Goal: Transaction & Acquisition: Purchase product/service

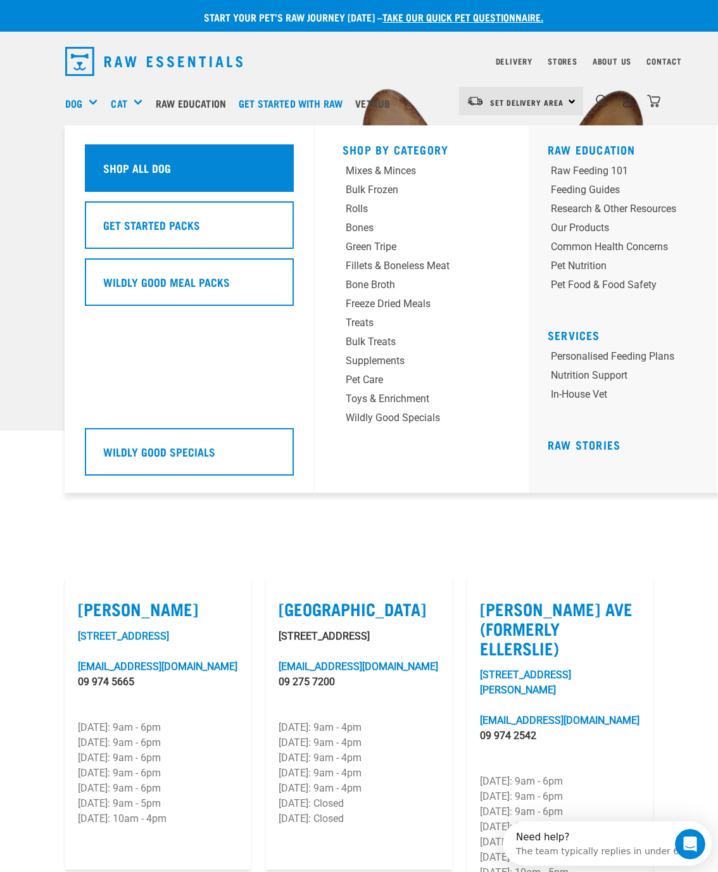
click at [165, 169] on h5 "Shop All Dog" at bounding box center [137, 168] width 68 height 16
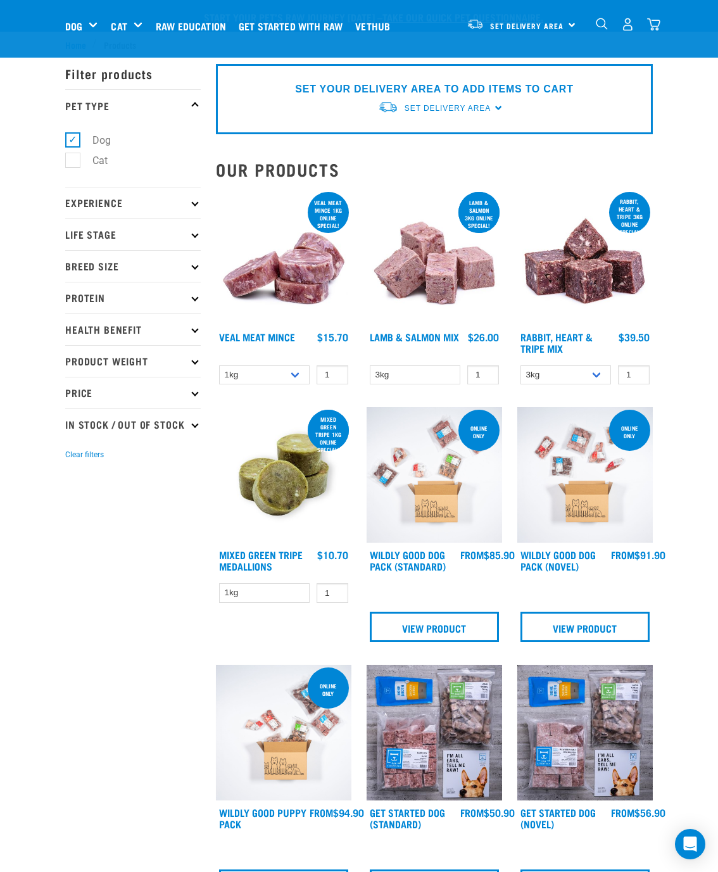
scroll to position [65, 0]
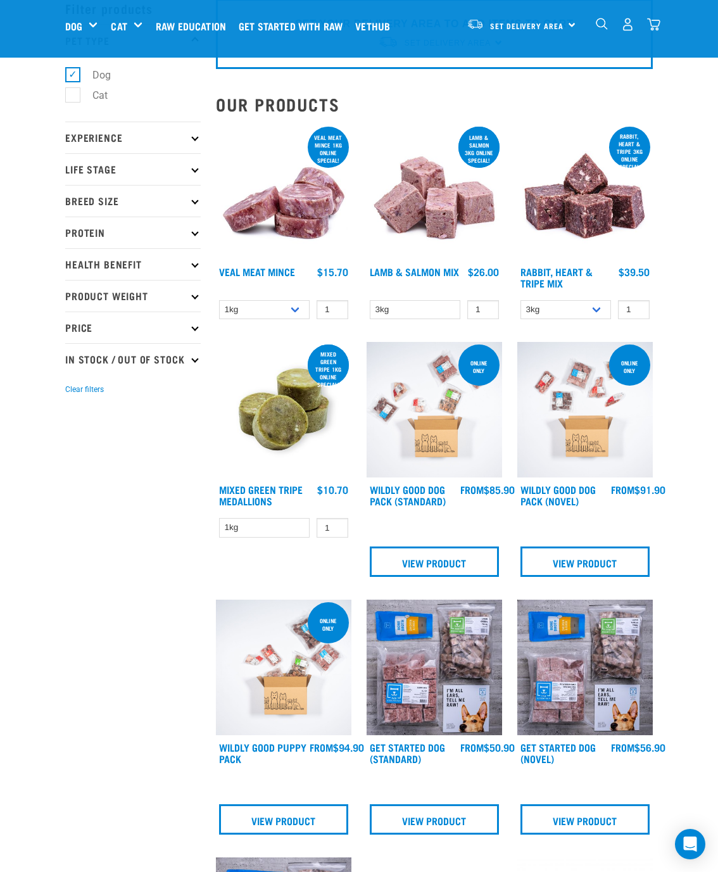
click at [197, 261] on icon at bounding box center [194, 263] width 7 height 7
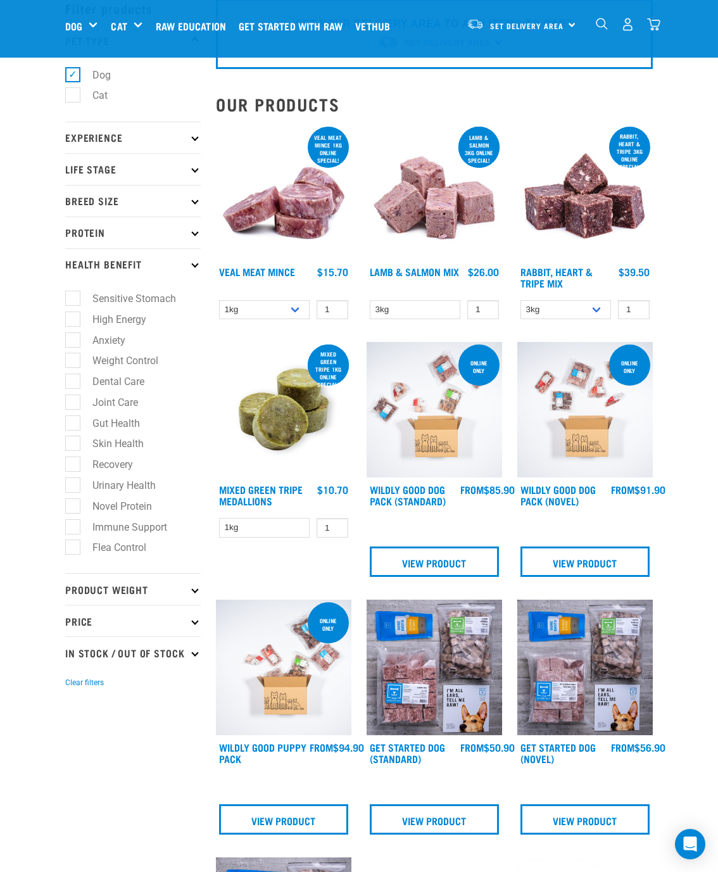
scroll to position [130, 0]
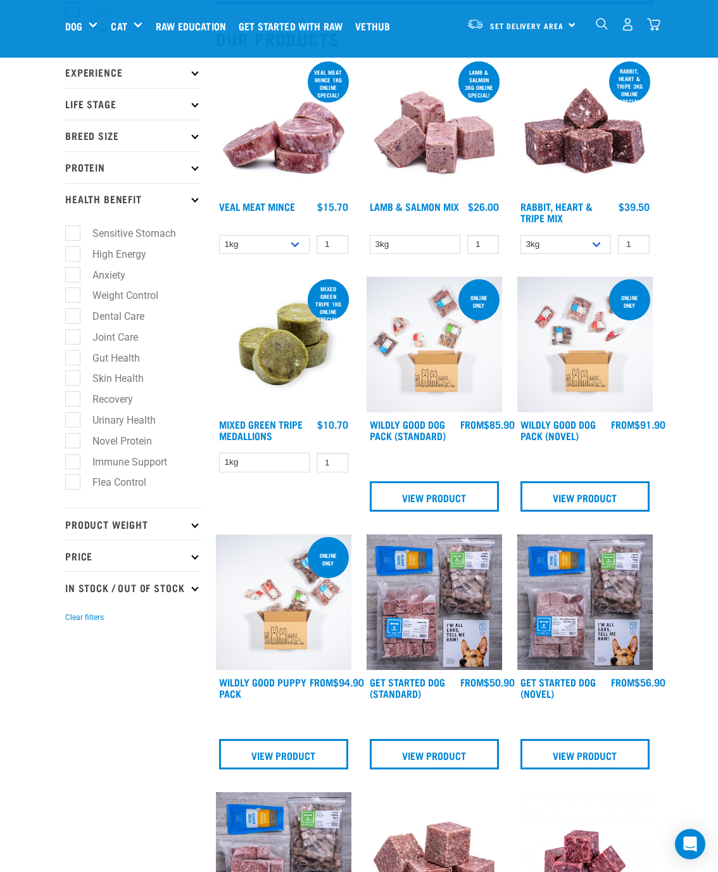
click at [76, 375] on label "Skin Health" at bounding box center [110, 378] width 77 height 16
click at [73, 375] on input "Skin Health" at bounding box center [69, 376] width 8 height 8
checkbox input "true"
click at [192, 522] on icon at bounding box center [194, 523] width 7 height 7
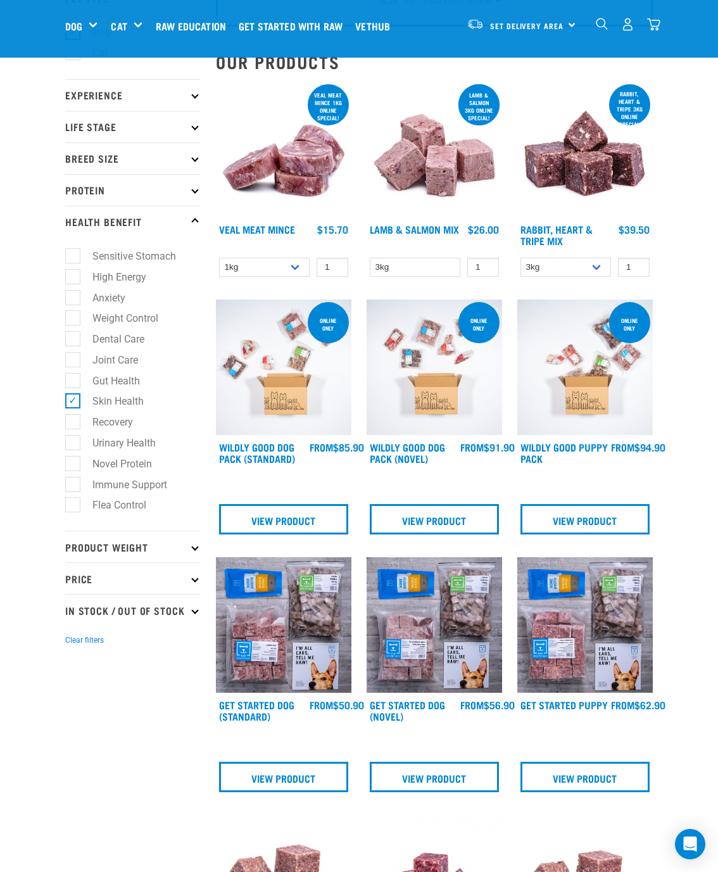
scroll to position [130, 0]
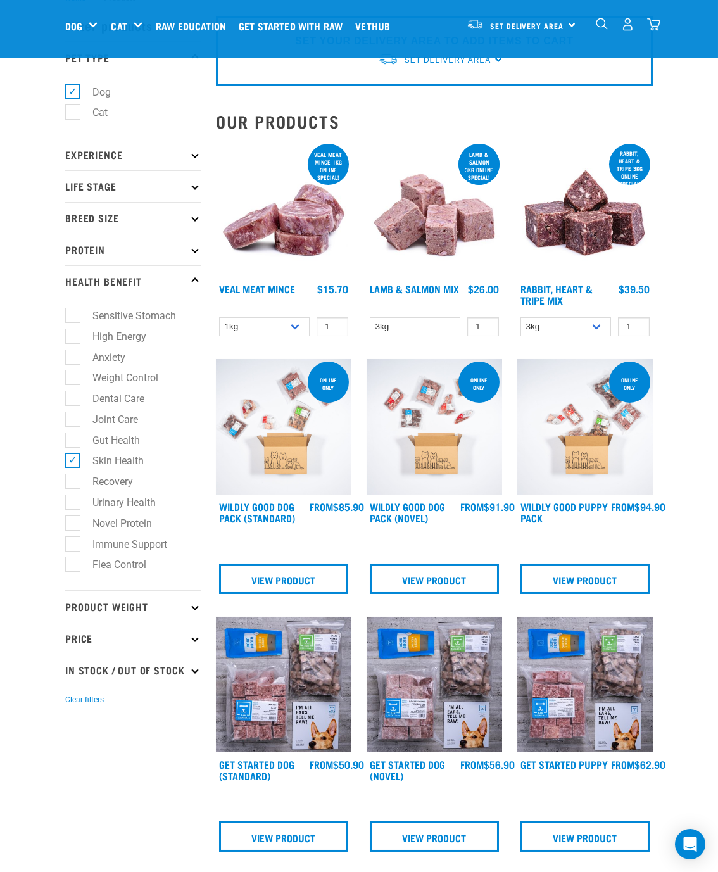
scroll to position [0, 0]
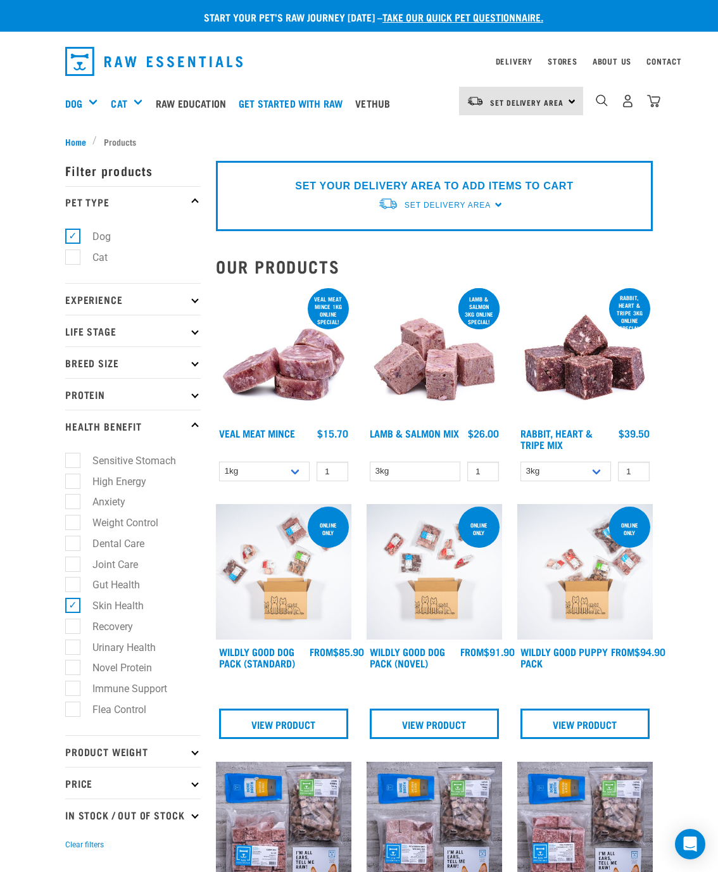
click at [194, 353] on p "Breed Size" at bounding box center [132, 362] width 135 height 32
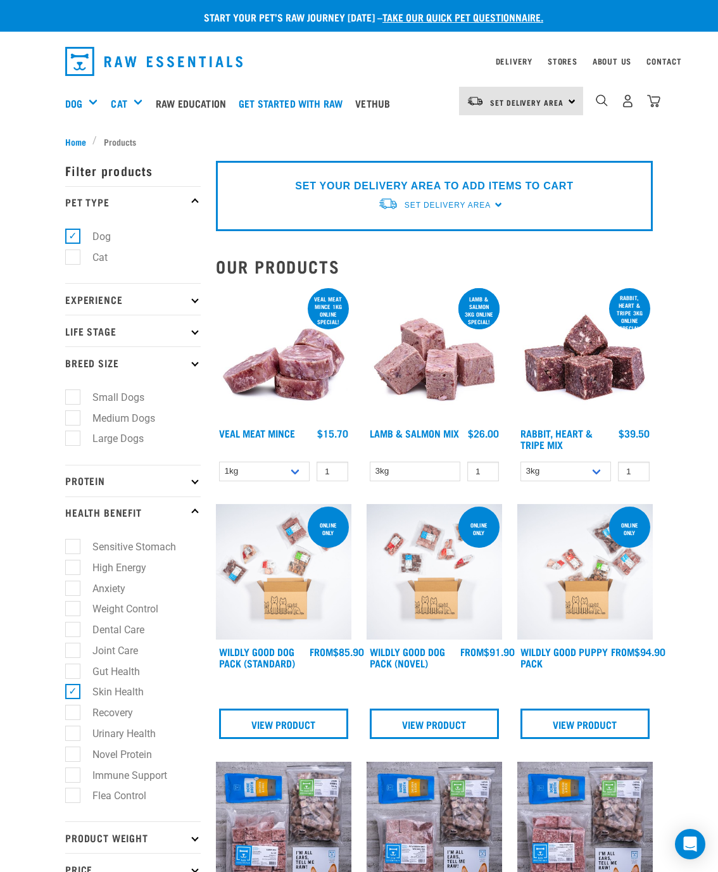
click at [80, 394] on label "Small Dogs" at bounding box center [110, 397] width 77 height 16
click at [73, 394] on input "Small Dogs" at bounding box center [69, 395] width 8 height 8
checkbox input "true"
click at [197, 325] on p "Life Stage" at bounding box center [132, 331] width 135 height 32
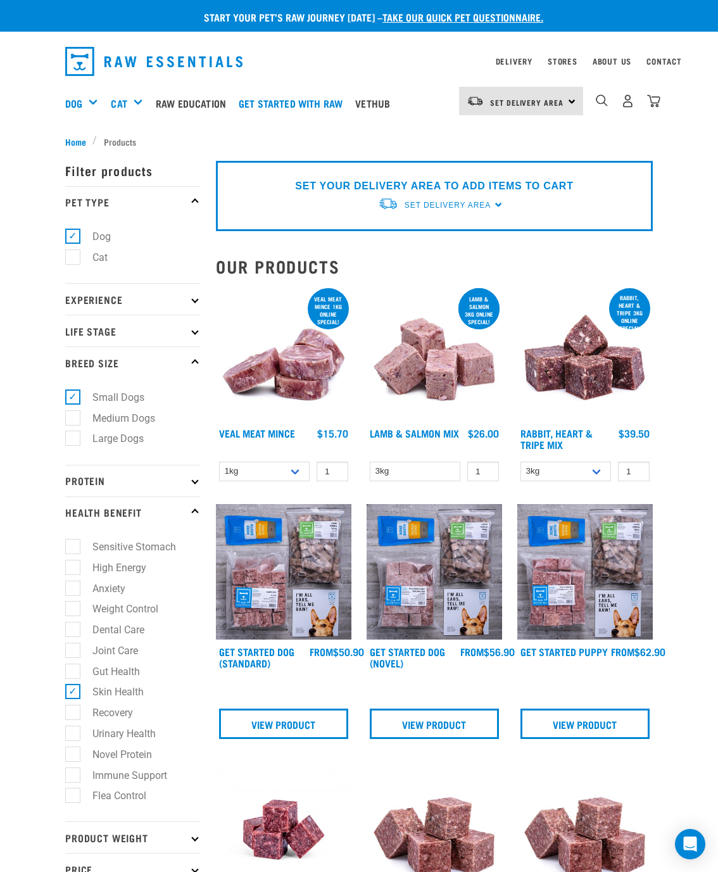
click at [121, 330] on p "Life Stage" at bounding box center [132, 331] width 135 height 32
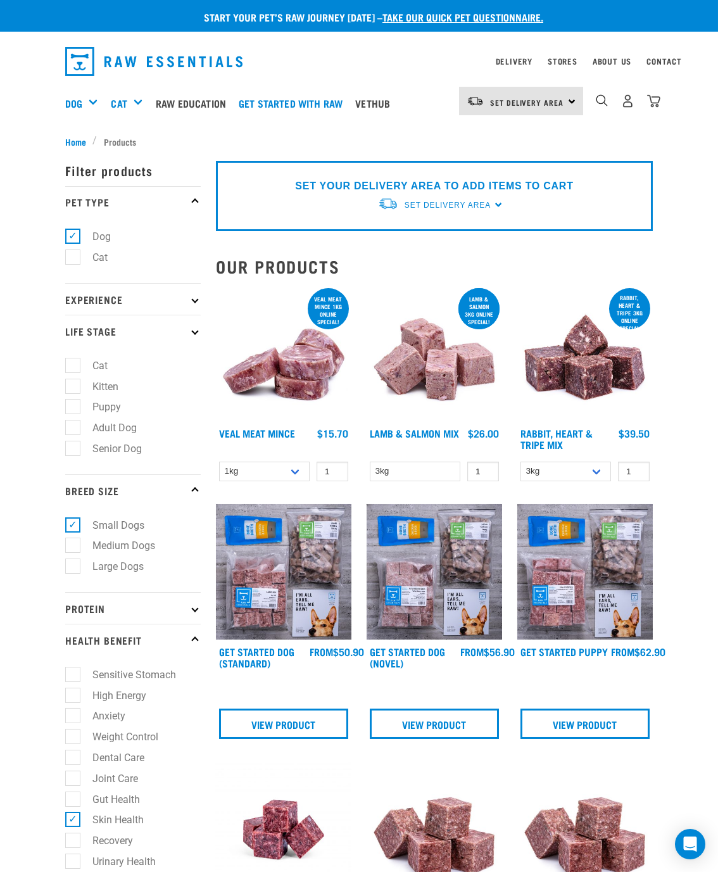
click at [72, 409] on label "Puppy" at bounding box center [99, 407] width 54 height 16
click at [71, 409] on input "Puppy" at bounding box center [69, 405] width 8 height 8
checkbox input "true"
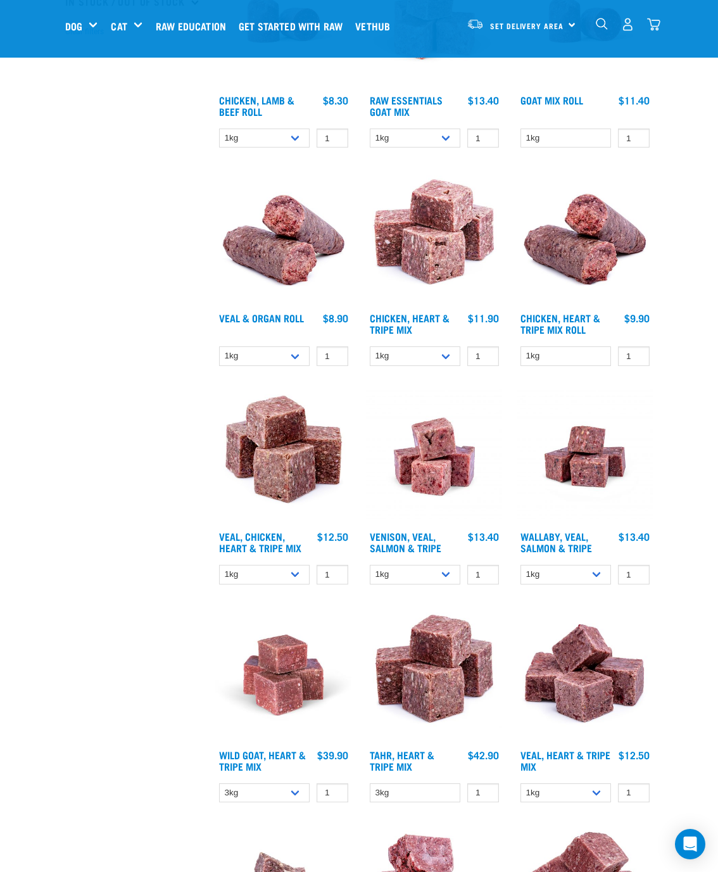
scroll to position [1044, 0]
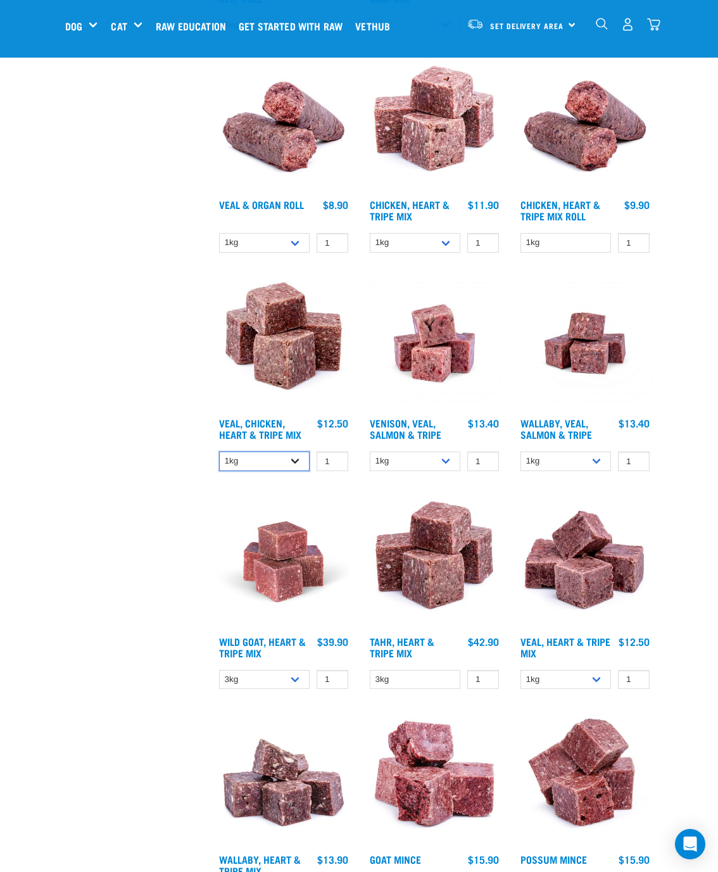
click at [301, 456] on select "1kg 3kg" at bounding box center [264, 461] width 91 height 20
select select "752"
click at [219, 451] on select "1kg 3kg" at bounding box center [264, 461] width 91 height 20
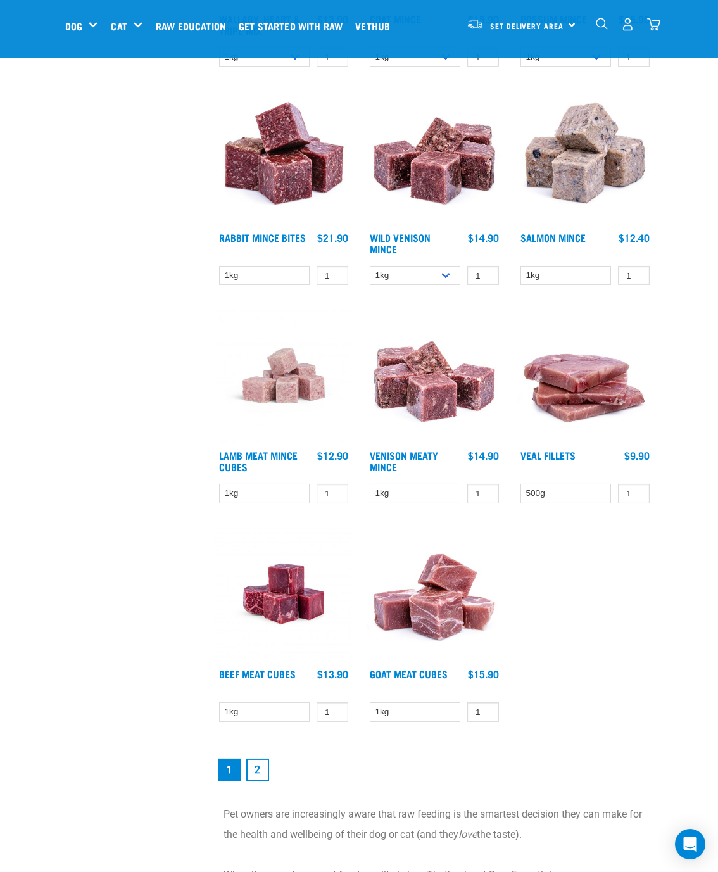
scroll to position [1957, 0]
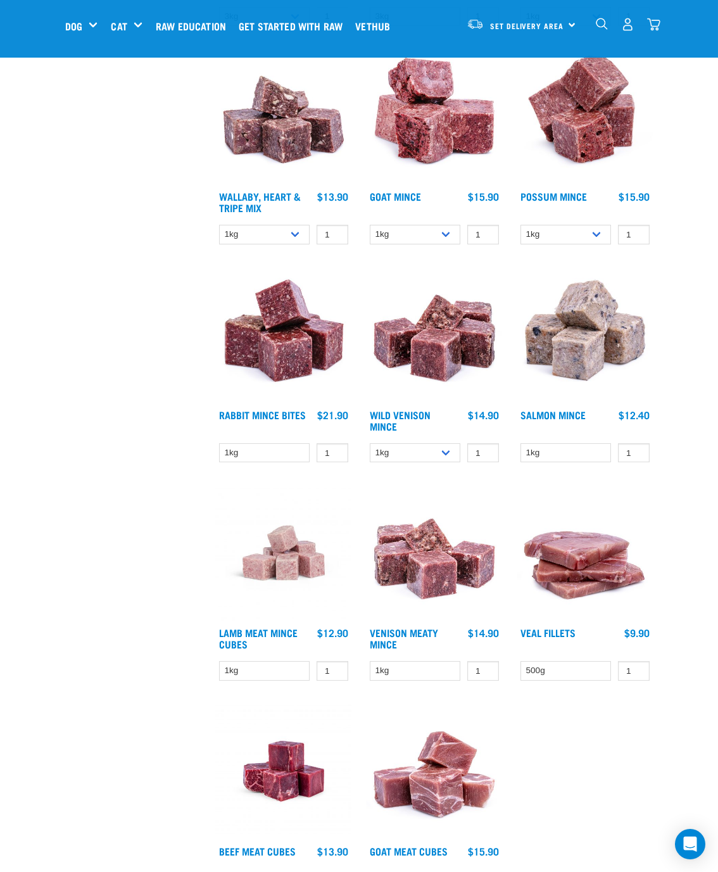
scroll to position [1762, 0]
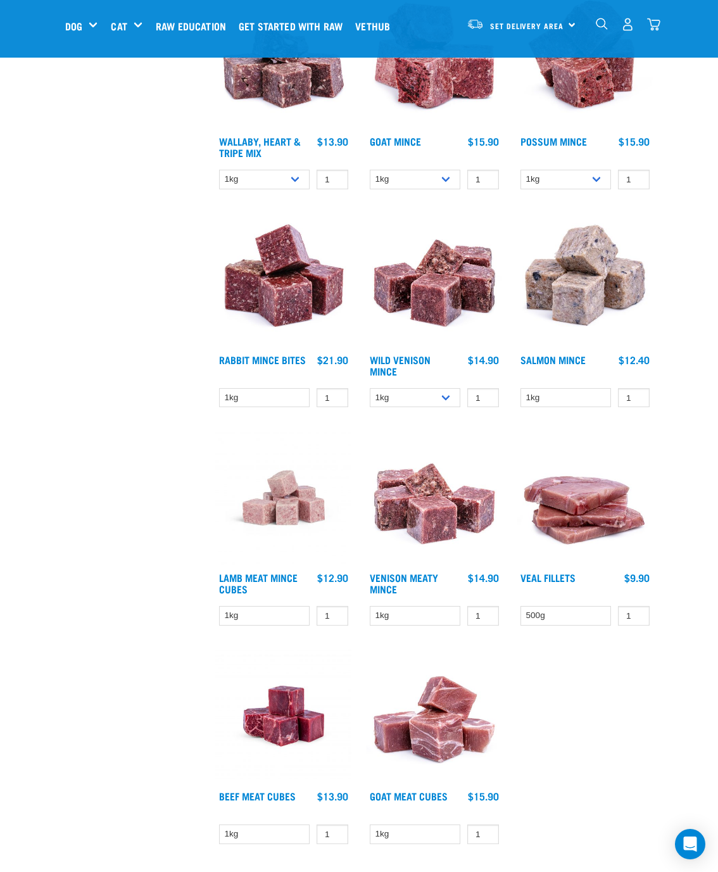
click at [294, 701] on img at bounding box center [283, 715] width 135 height 135
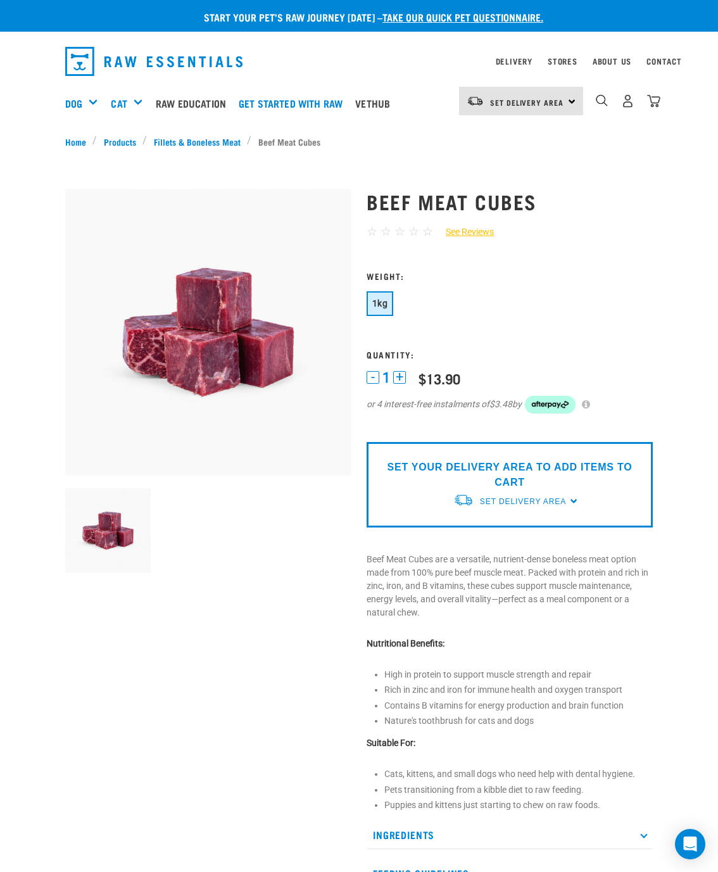
scroll to position [65, 0]
